Goal: Transaction & Acquisition: Download file/media

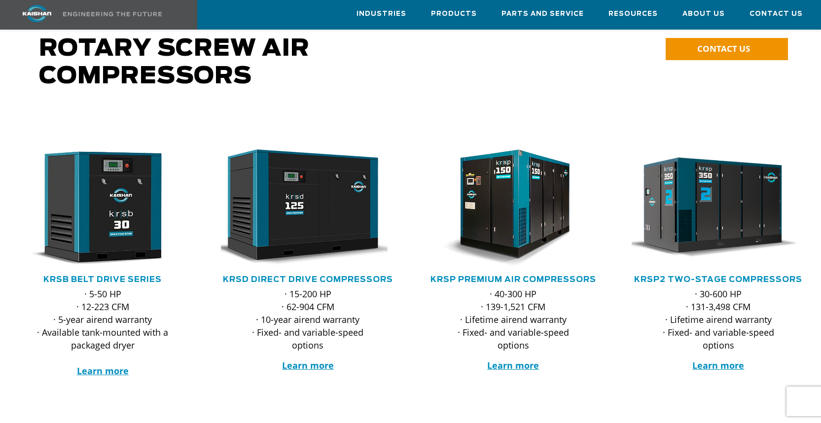
scroll to position [99, 0]
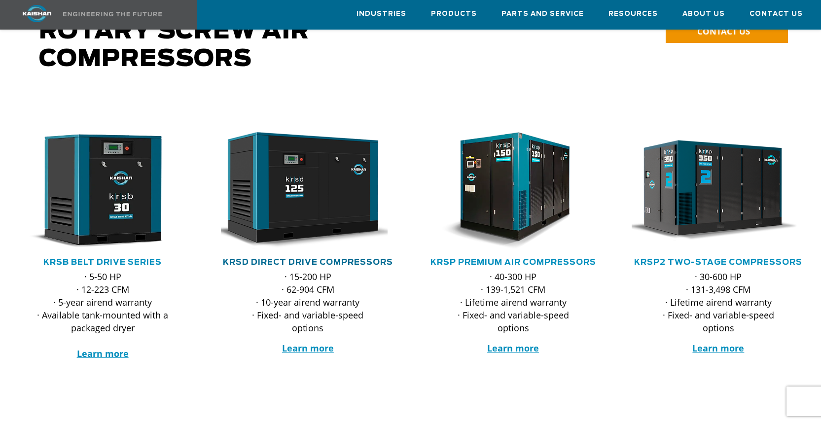
click at [306, 258] on link "KRSD Direct Drive Compressors" at bounding box center [308, 262] width 170 height 8
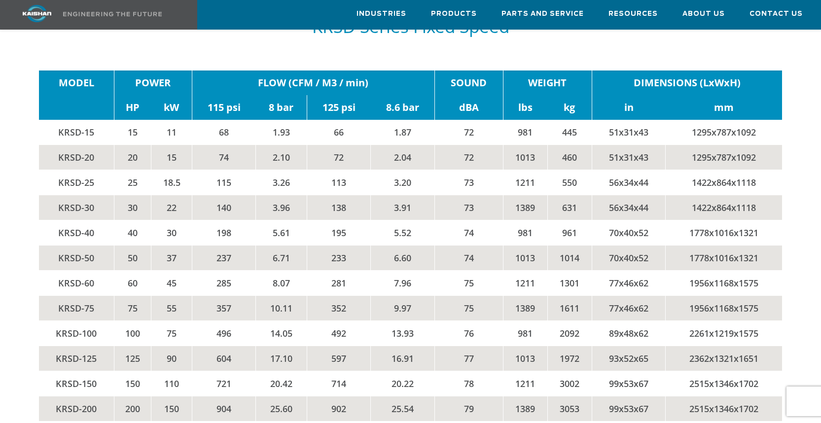
scroll to position [1578, 0]
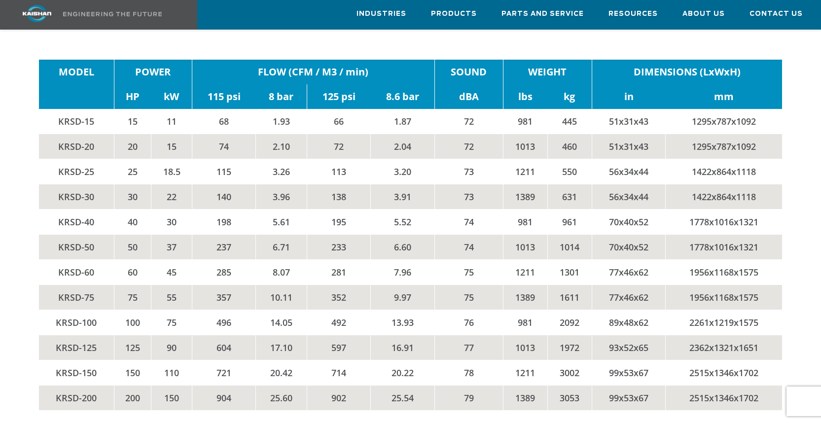
click at [341, 310] on td "492" at bounding box center [339, 322] width 64 height 25
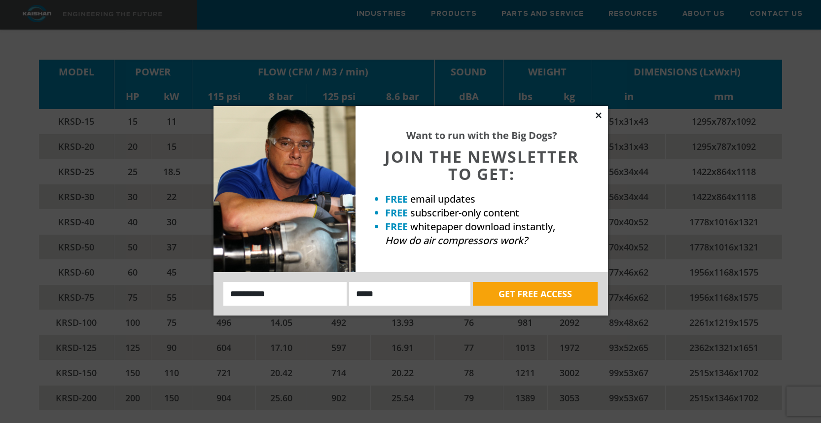
click at [600, 116] on icon at bounding box center [598, 114] width 5 height 5
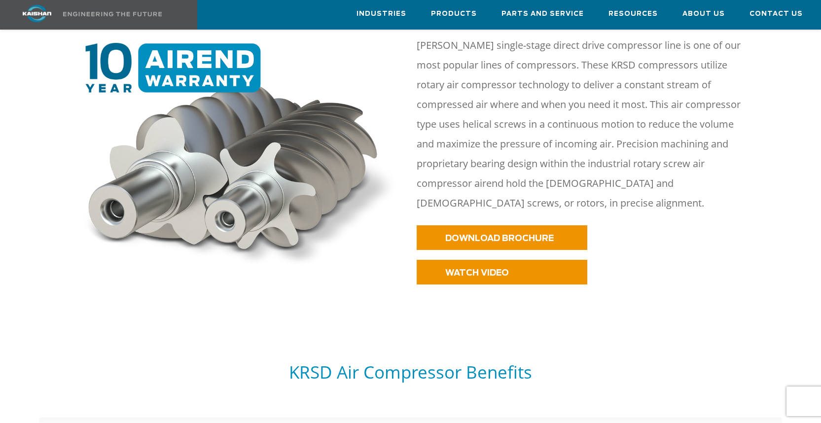
scroll to position [493, 0]
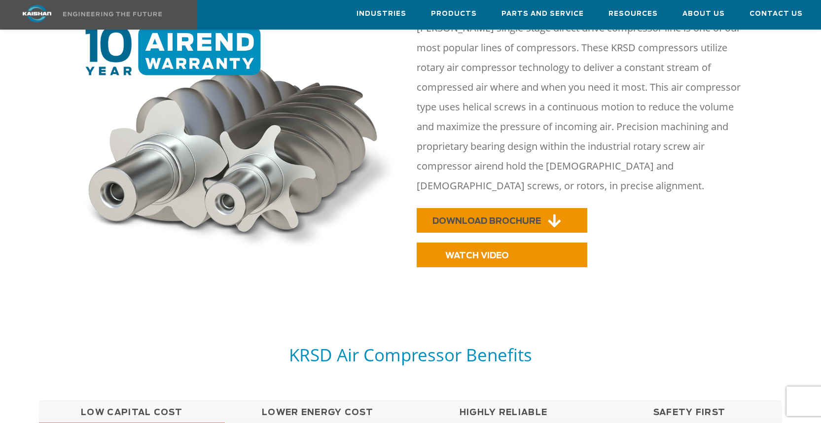
click at [479, 217] on span "DOWNLOAD BROCHURE" at bounding box center [486, 221] width 108 height 8
